Goal: Find specific page/section: Find specific page/section

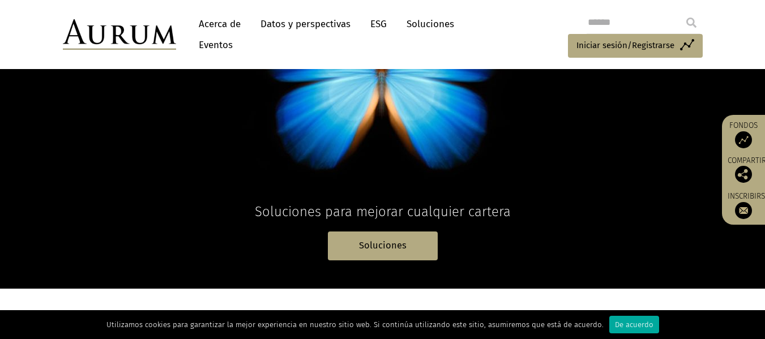
scroll to position [215, 0]
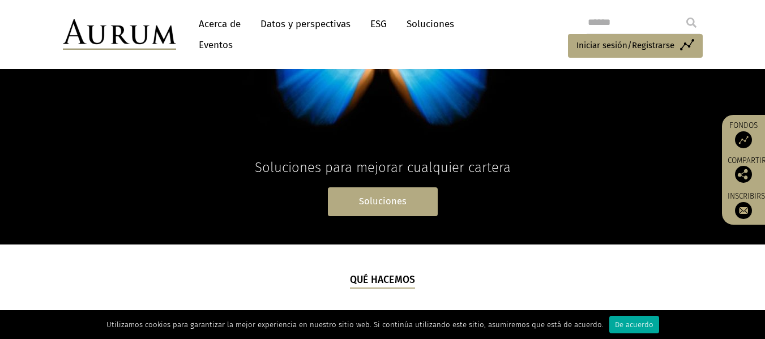
click at [359, 210] on link "Soluciones" at bounding box center [383, 201] width 110 height 29
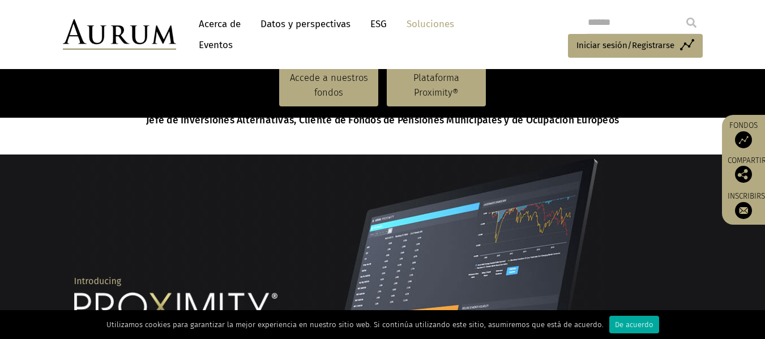
scroll to position [795, 0]
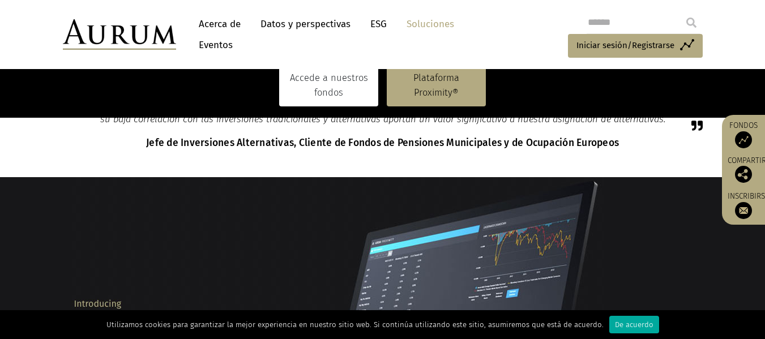
click at [344, 87] on link "Accede a nuestros fondos" at bounding box center [328, 85] width 99 height 41
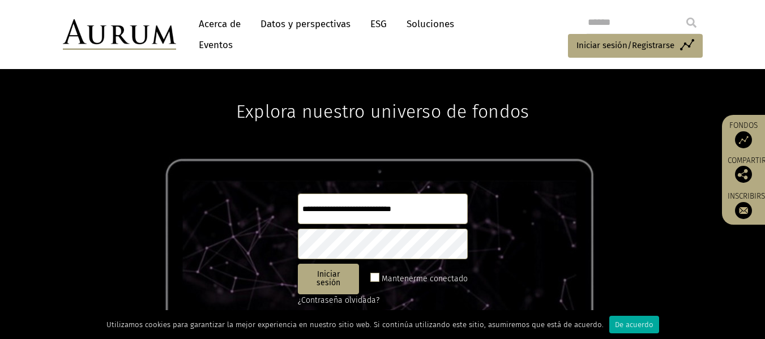
scroll to position [2, 0]
